Goal: Task Accomplishment & Management: Manage account settings

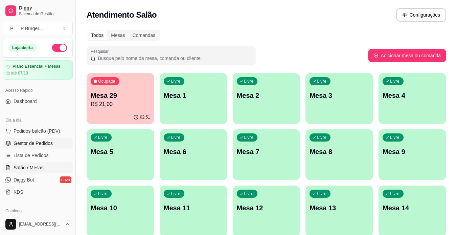
click at [56, 143] on link "Gestor de Pedidos" at bounding box center [38, 143] width 70 height 11
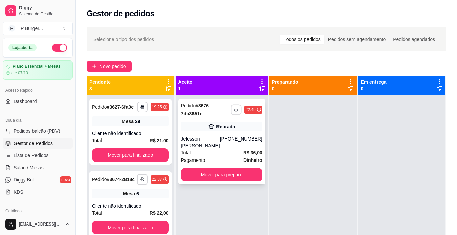
click at [235, 111] on rect "button" at bounding box center [236, 110] width 2 height 1
click at [230, 136] on button "IMPRESSORA" at bounding box center [212, 133] width 47 height 10
click at [234, 109] on icon "button" at bounding box center [236, 110] width 4 height 4
click at [227, 132] on button "IMPRESSORA" at bounding box center [212, 133] width 47 height 10
click at [227, 132] on div "Escolha a impressora IMPRESSORA" at bounding box center [213, 128] width 56 height 23
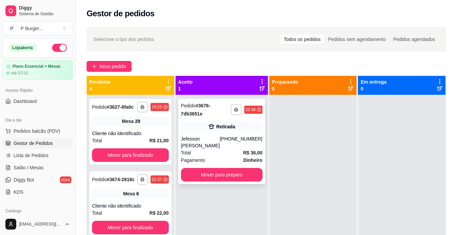
click at [237, 182] on div "**********" at bounding box center [221, 141] width 87 height 85
click at [230, 173] on button "Mover para preparo" at bounding box center [221, 174] width 79 height 13
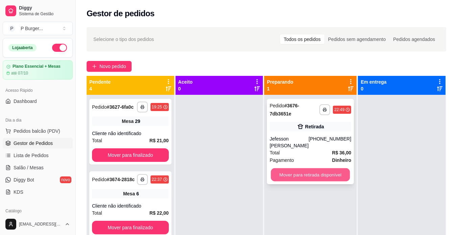
click at [283, 174] on button "Mover para retirada disponível" at bounding box center [310, 174] width 79 height 13
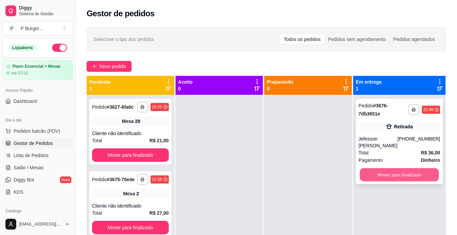
click at [367, 175] on button "Mover para finalizado" at bounding box center [399, 174] width 79 height 13
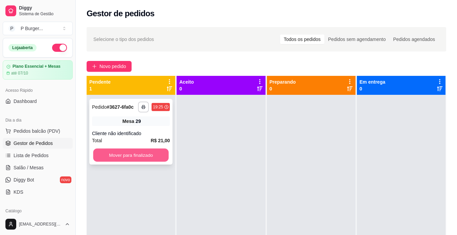
click at [163, 157] on button "Mover para finalizado" at bounding box center [130, 154] width 75 height 13
